Goal: Download file/media

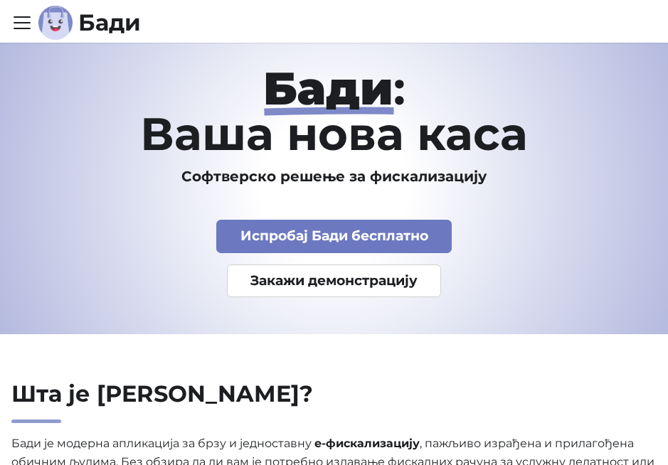
click at [260, 235] on link "Испробај Бади бесплатно" at bounding box center [333, 236] width 235 height 33
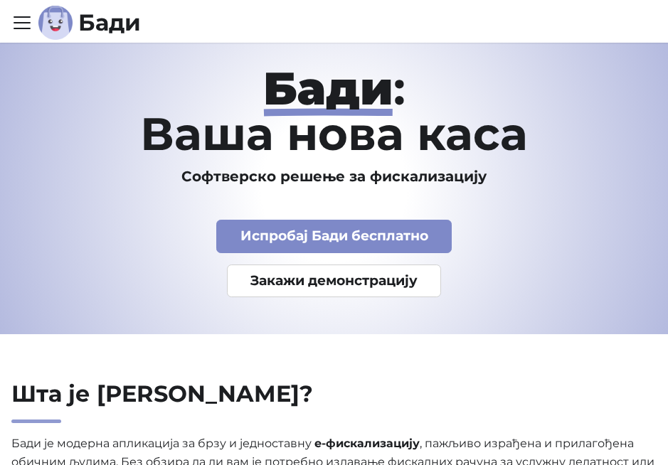
click at [31, 18] on icon "Toggle navigation bar" at bounding box center [21, 22] width 21 height 21
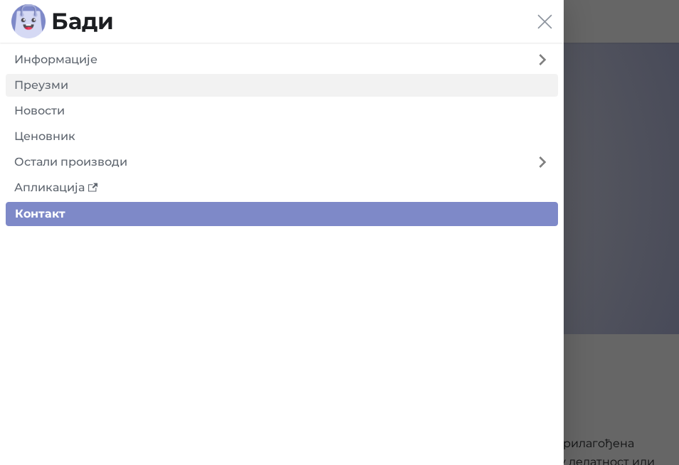
click at [52, 90] on link "Преузми" at bounding box center [282, 85] width 552 height 23
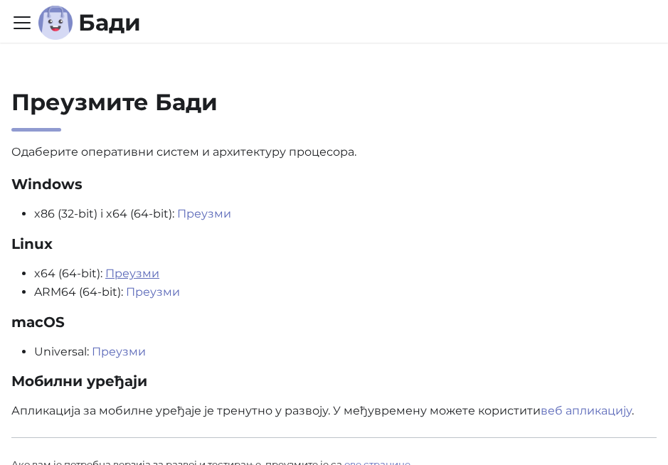
click at [144, 270] on link "Преузми" at bounding box center [132, 274] width 54 height 14
